Goal: Information Seeking & Learning: Learn about a topic

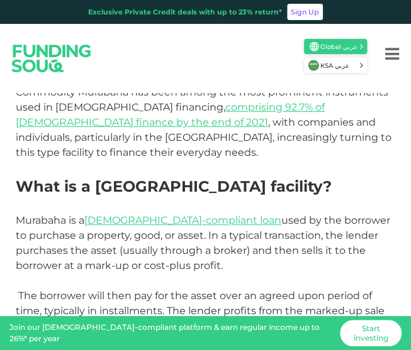
scroll to position [503, 0]
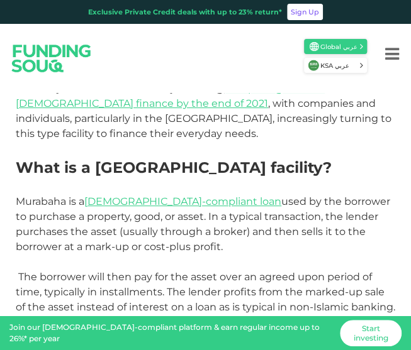
click at [313, 157] on h2 "What is a [GEOGRAPHIC_DATA] facility?" at bounding box center [205, 168] width 379 height 23
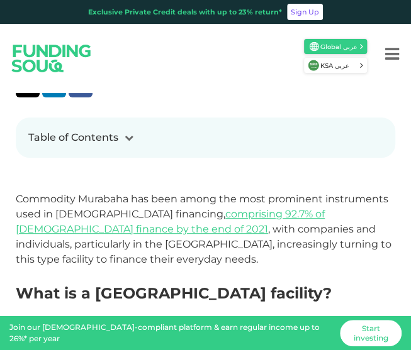
scroll to position [440, 0]
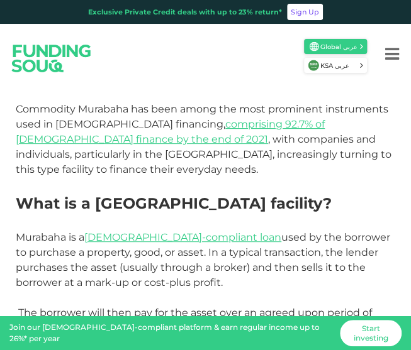
scroll to position [440, 0]
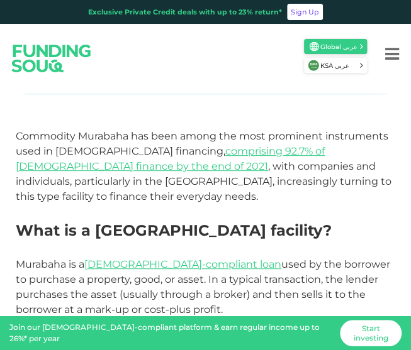
click at [272, 204] on p at bounding box center [205, 211] width 379 height 15
